Goal: Task Accomplishment & Management: Manage account settings

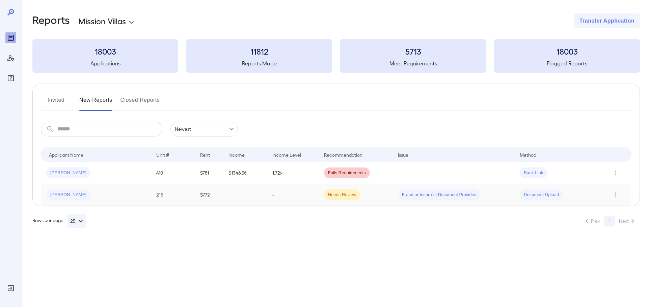
click at [59, 196] on span "[PERSON_NAME]" at bounding box center [68, 195] width 44 height 6
click at [62, 199] on div "[PERSON_NAME]" at bounding box center [68, 195] width 44 height 11
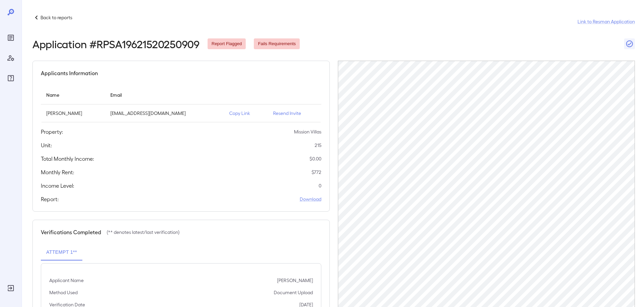
click at [283, 113] on p "Resend Invite" at bounding box center [294, 113] width 43 height 7
click at [229, 115] on p "Copy Link" at bounding box center [245, 113] width 33 height 7
click at [50, 19] on p "Back to reports" at bounding box center [56, 17] width 32 height 7
